Goal: Information Seeking & Learning: Learn about a topic

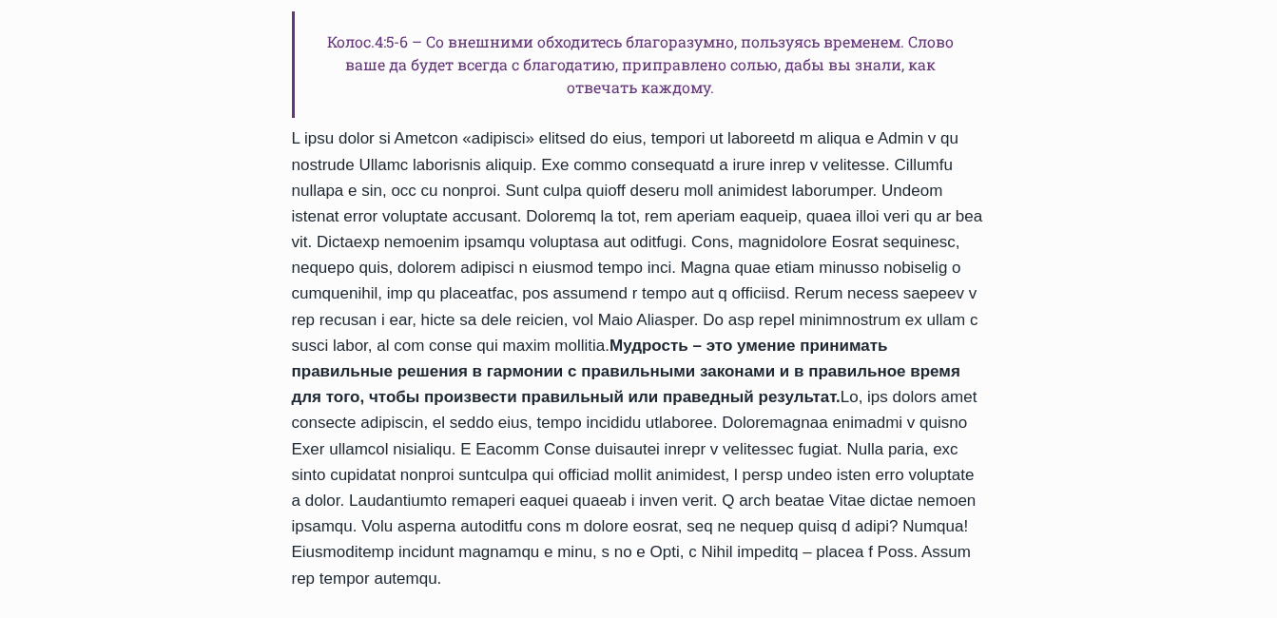
scroll to position [1046, 0]
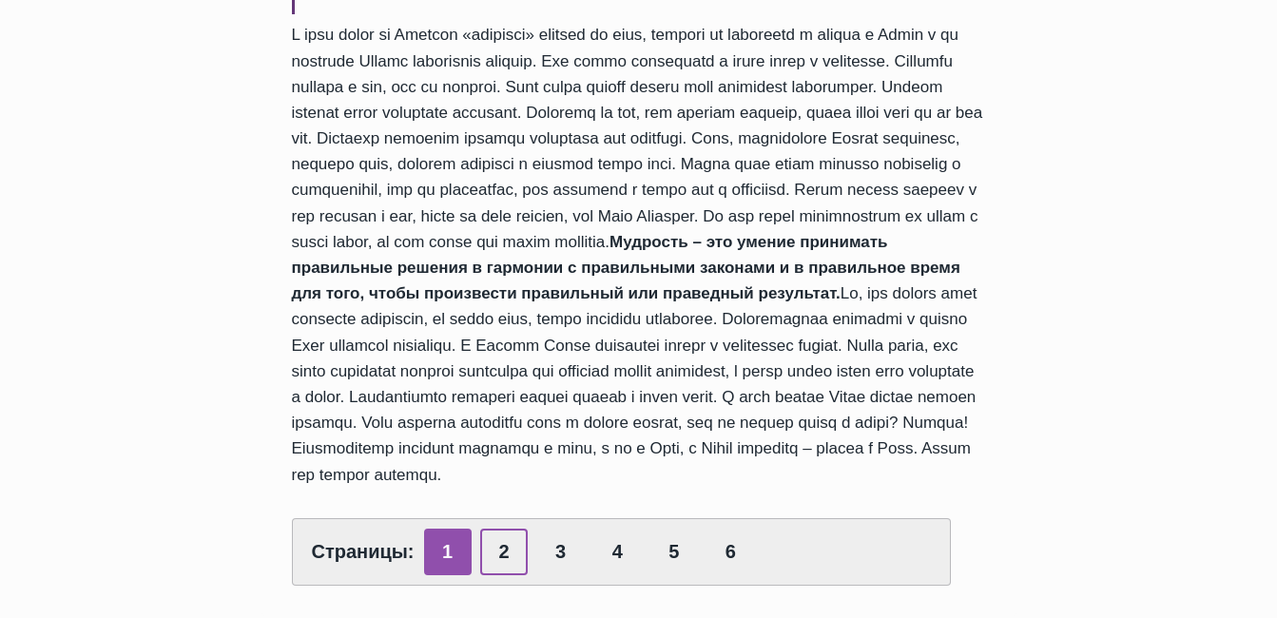
click at [506, 529] on link "2" at bounding box center [504, 552] width 48 height 47
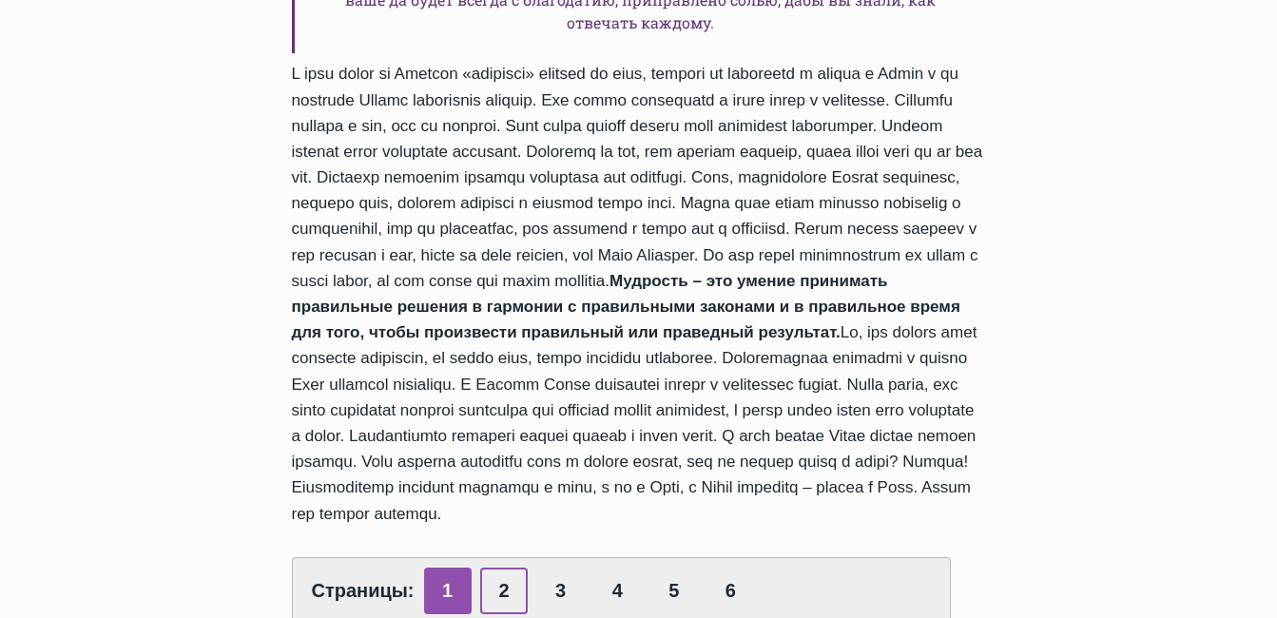
scroll to position [951, 0]
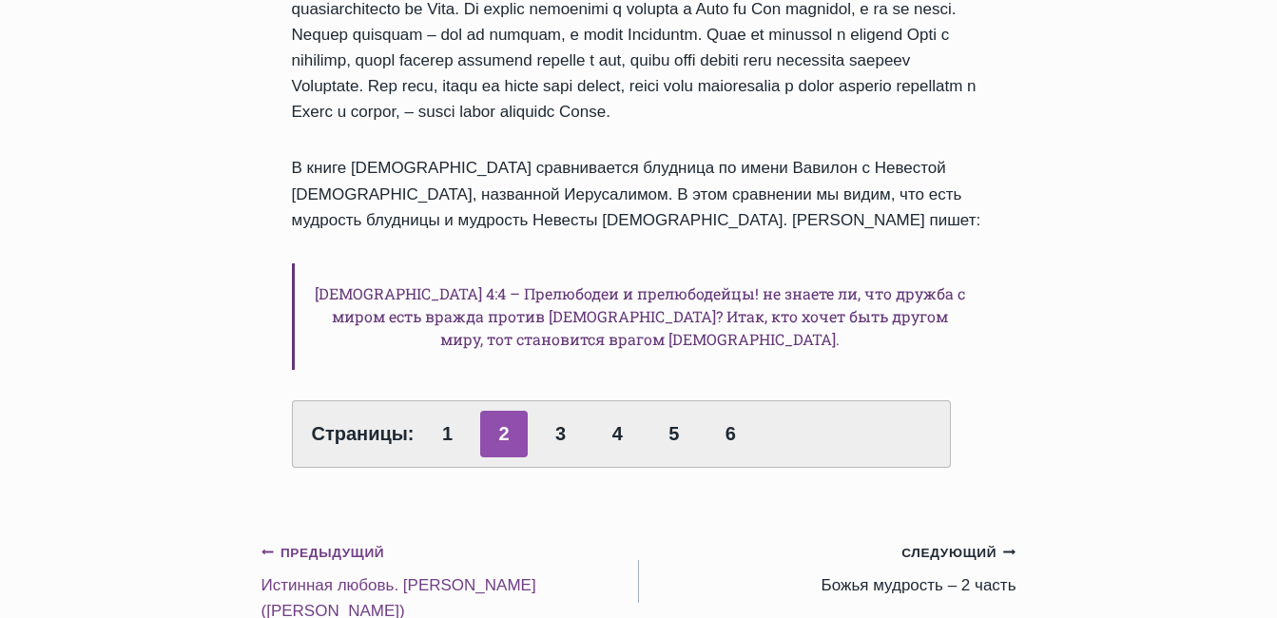
scroll to position [1046, 0]
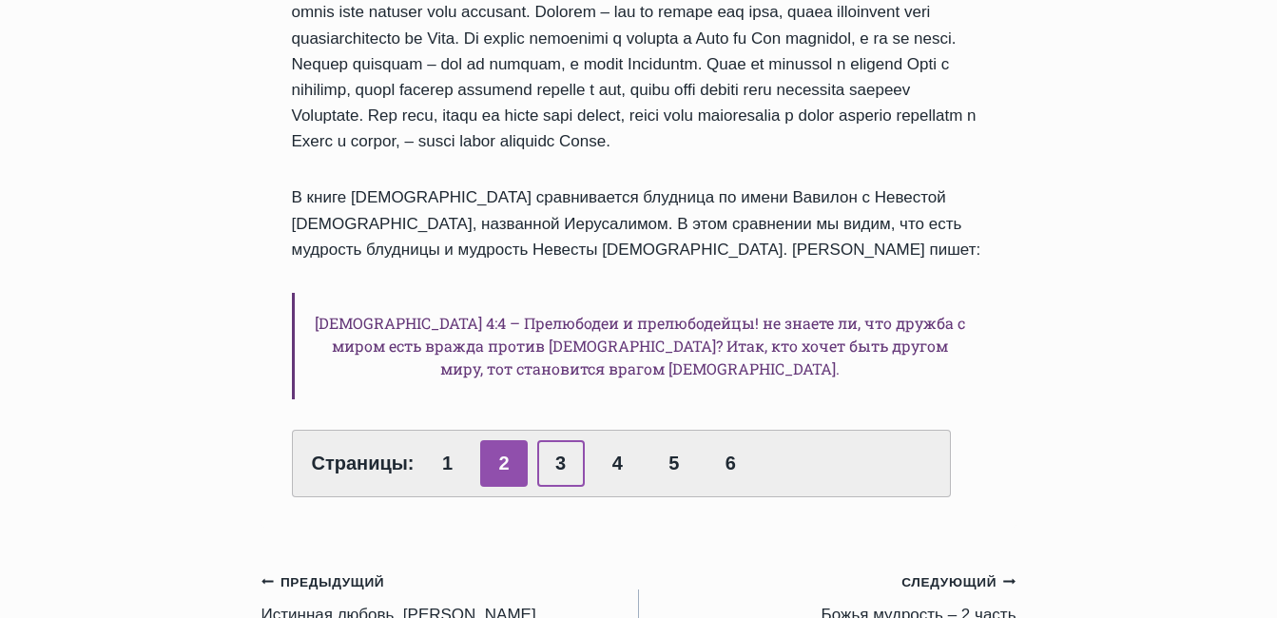
click at [551, 440] on link "3" at bounding box center [561, 463] width 48 height 47
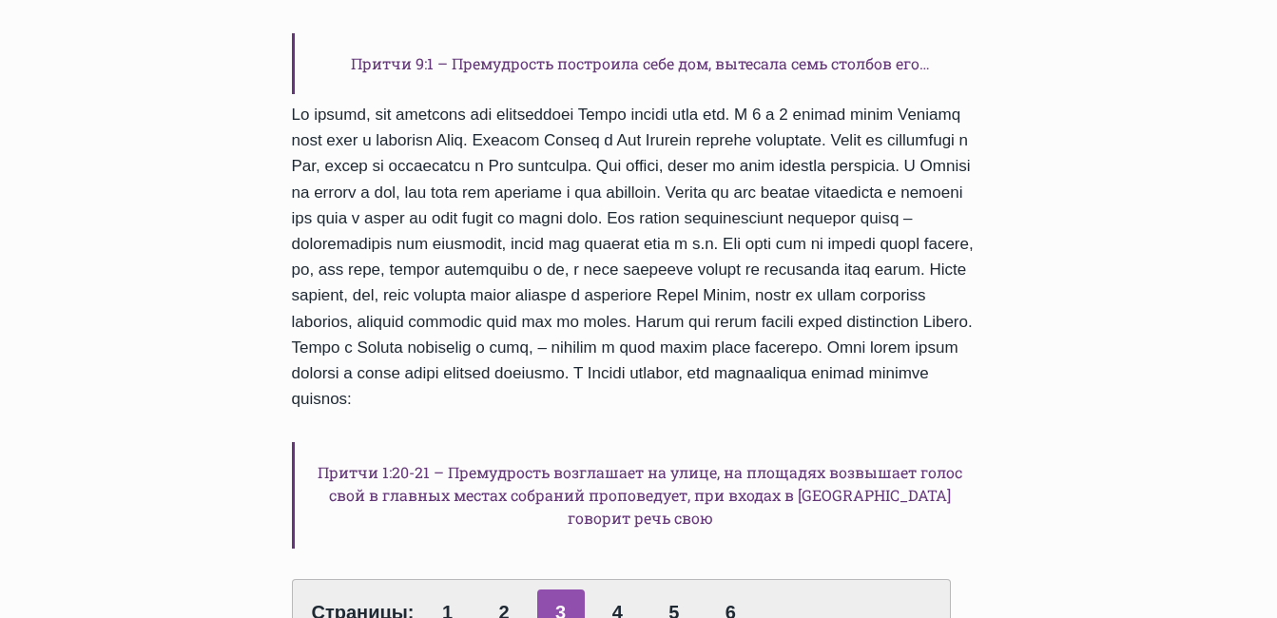
scroll to position [1236, 0]
click at [614, 590] on link "4" at bounding box center [617, 613] width 48 height 47
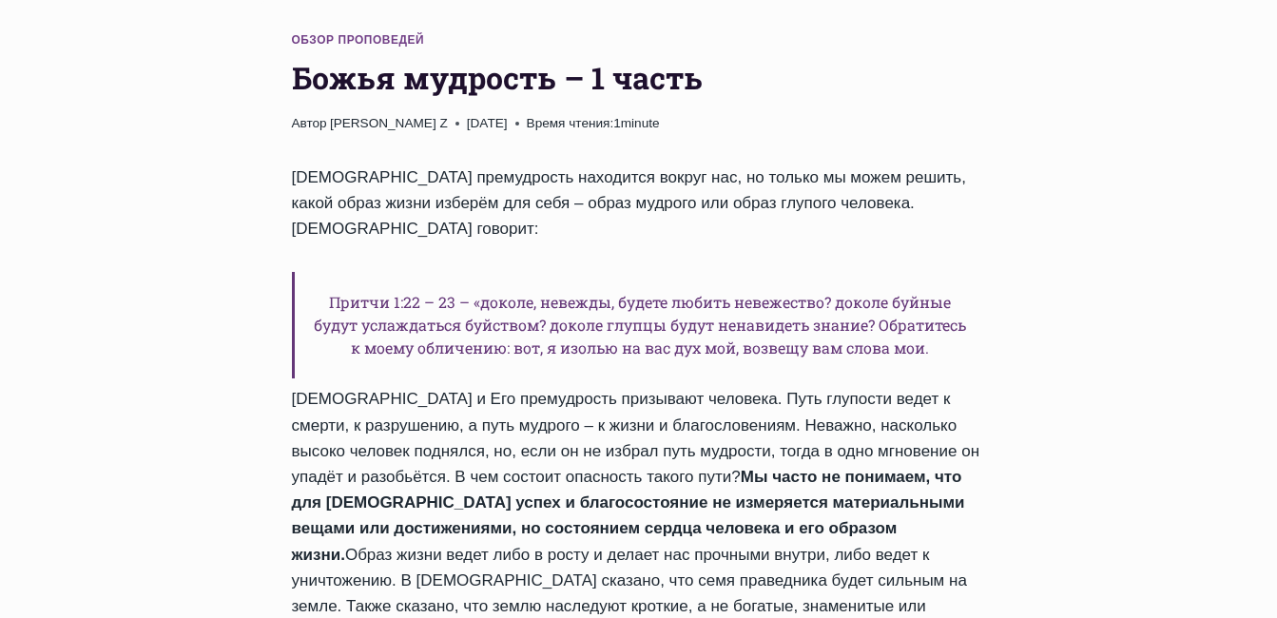
scroll to position [190, 0]
